Goal: Task Accomplishment & Management: Manage account settings

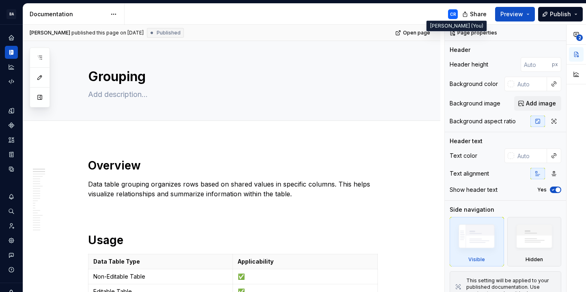
click at [451, 18] on div "CR" at bounding box center [453, 14] width 10 height 10
click at [455, 14] on div "CR" at bounding box center [453, 14] width 6 height 6
click at [457, 14] on div "CR" at bounding box center [453, 14] width 10 height 10
click at [11, 13] on html "BA Block Aero CR Design system data Documentation CR Share Preview Publish Page…" at bounding box center [293, 146] width 586 height 292
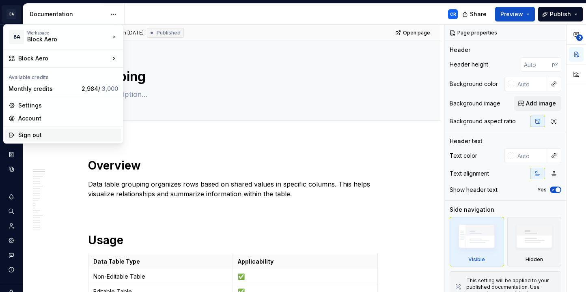
click at [33, 132] on div "Sign out" at bounding box center [68, 135] width 100 height 8
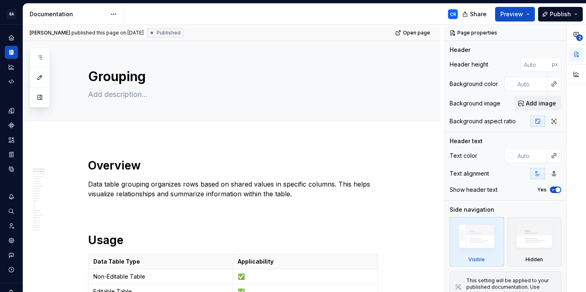
type textarea "*"
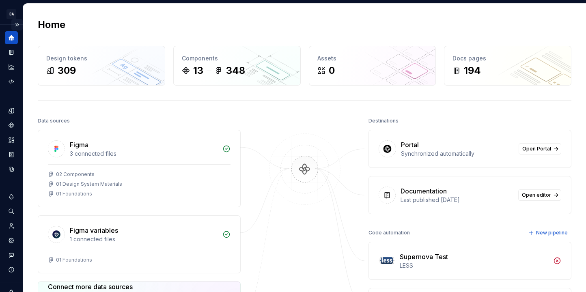
click at [15, 22] on button "Expand sidebar" at bounding box center [16, 24] width 11 height 11
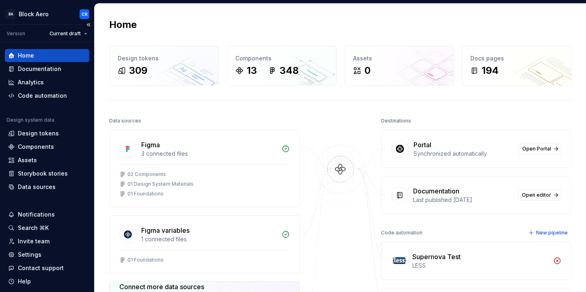
click at [17, 35] on div "Version" at bounding box center [15, 33] width 19 height 6
click at [58, 34] on html "BA Block Aero CR Version Current draft Home Documentation Analytics Code automa…" at bounding box center [293, 146] width 586 height 292
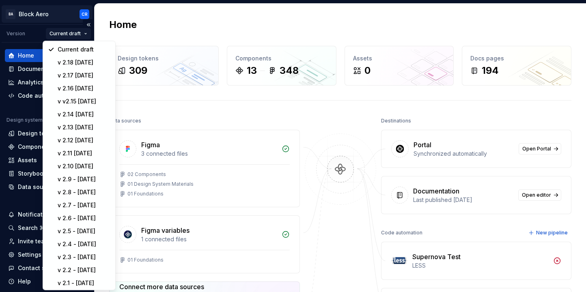
click at [55, 20] on html "BA Block Aero CR Version Current draft Home Documentation Analytics Code automa…" at bounding box center [293, 146] width 586 height 292
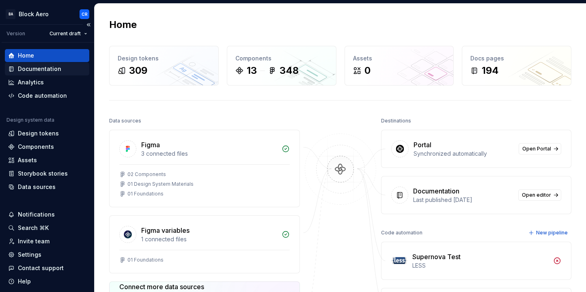
click at [36, 72] on div "Documentation" at bounding box center [39, 69] width 43 height 8
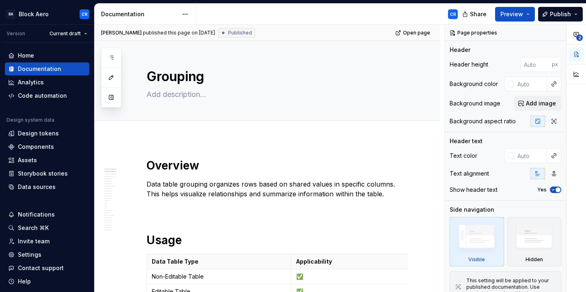
type textarea "*"
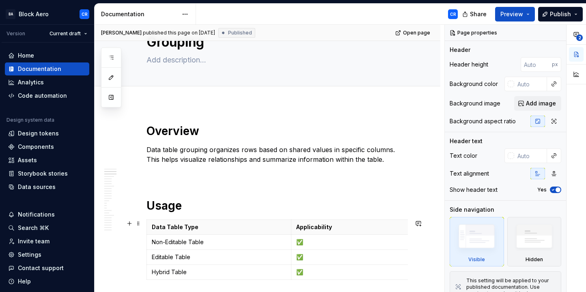
scroll to position [169, 0]
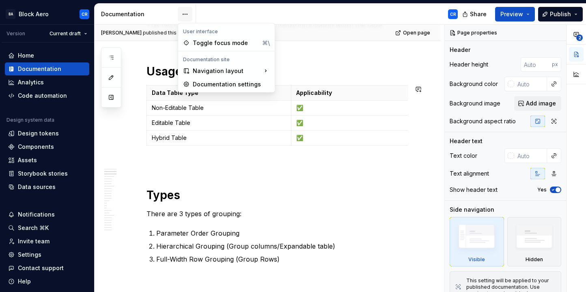
click at [184, 15] on html "BA Block Aero CR Version Current draft Home Documentation Analytics Code automa…" at bounding box center [293, 146] width 586 height 292
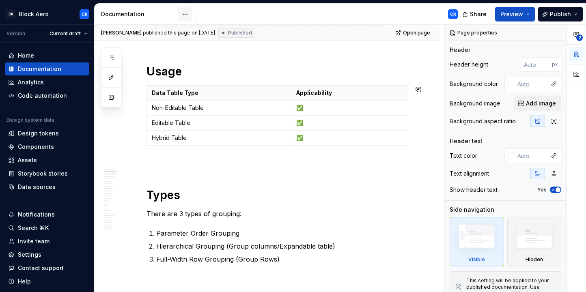
click at [184, 15] on html "BA Block Aero CR Version Current draft Home Documentation Analytics Code automa…" at bounding box center [293, 146] width 586 height 292
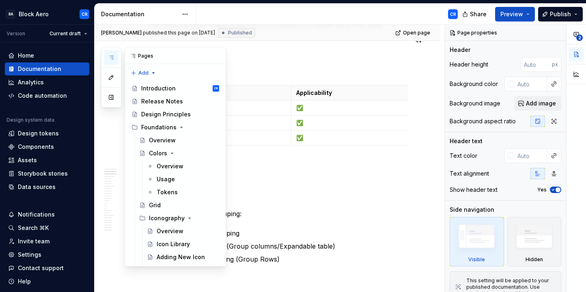
click at [117, 55] on button "button" at bounding box center [111, 57] width 15 height 15
type textarea "*"
